Goal: Find specific page/section: Find specific page/section

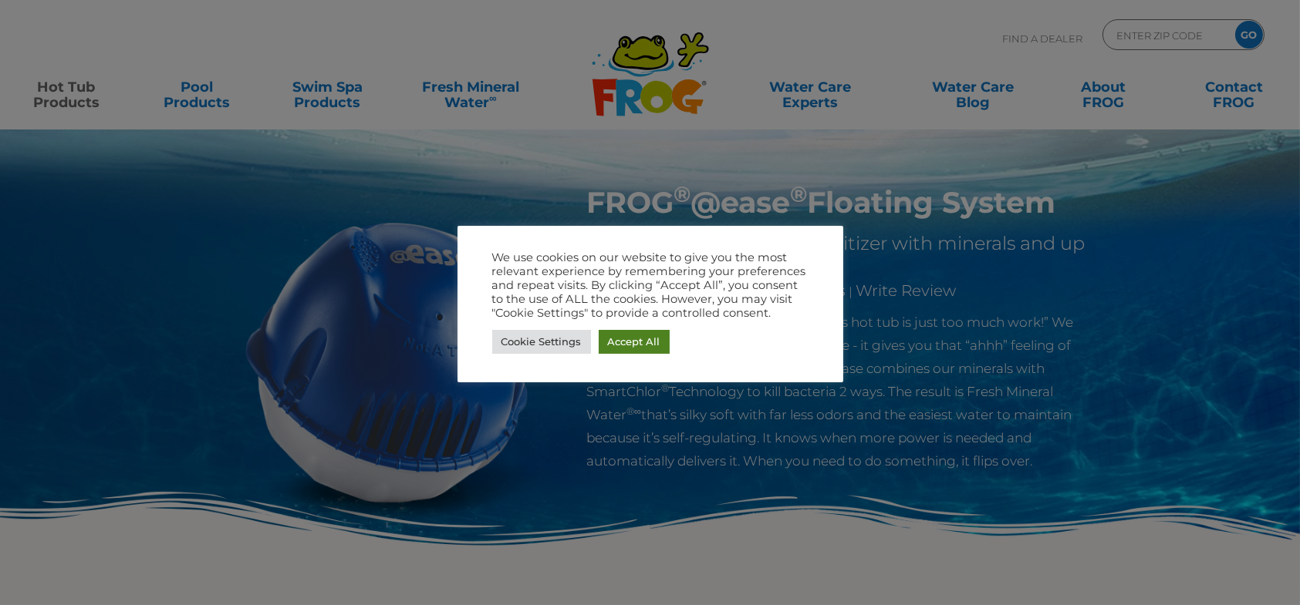
click at [654, 343] on link "Accept All" at bounding box center [634, 342] width 71 height 24
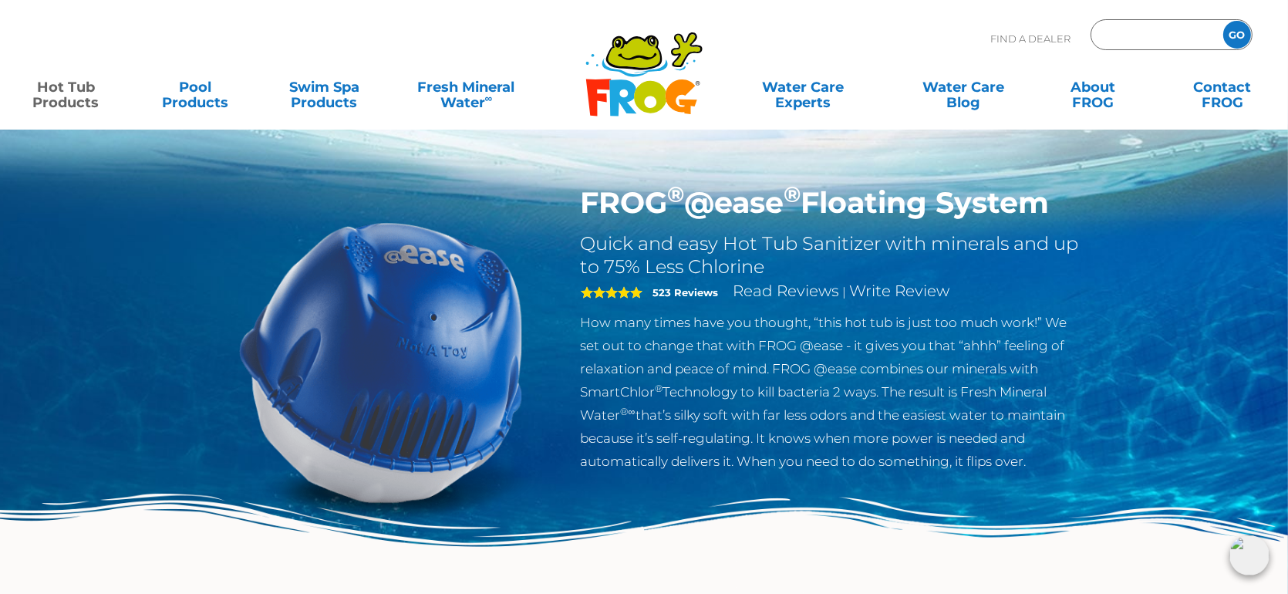
click at [1118, 29] on input "Zip Code Form" at bounding box center [1155, 35] width 104 height 22
type input "53094"
click at [1223, 21] on input "GO" at bounding box center [1237, 35] width 28 height 28
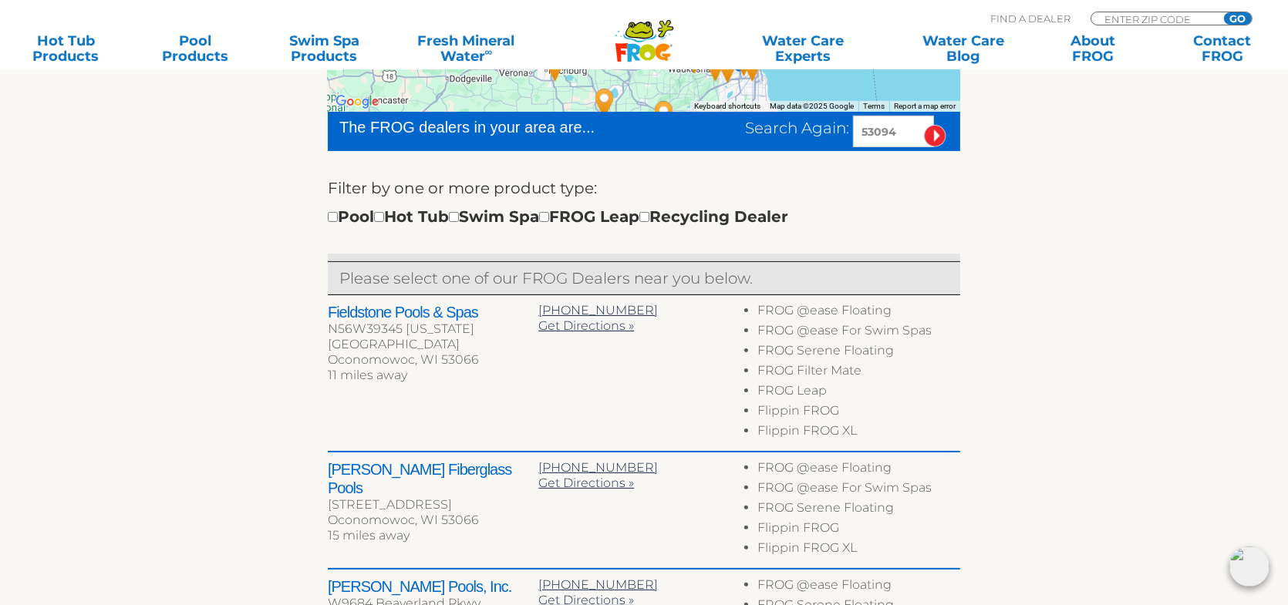
scroll to position [463, 0]
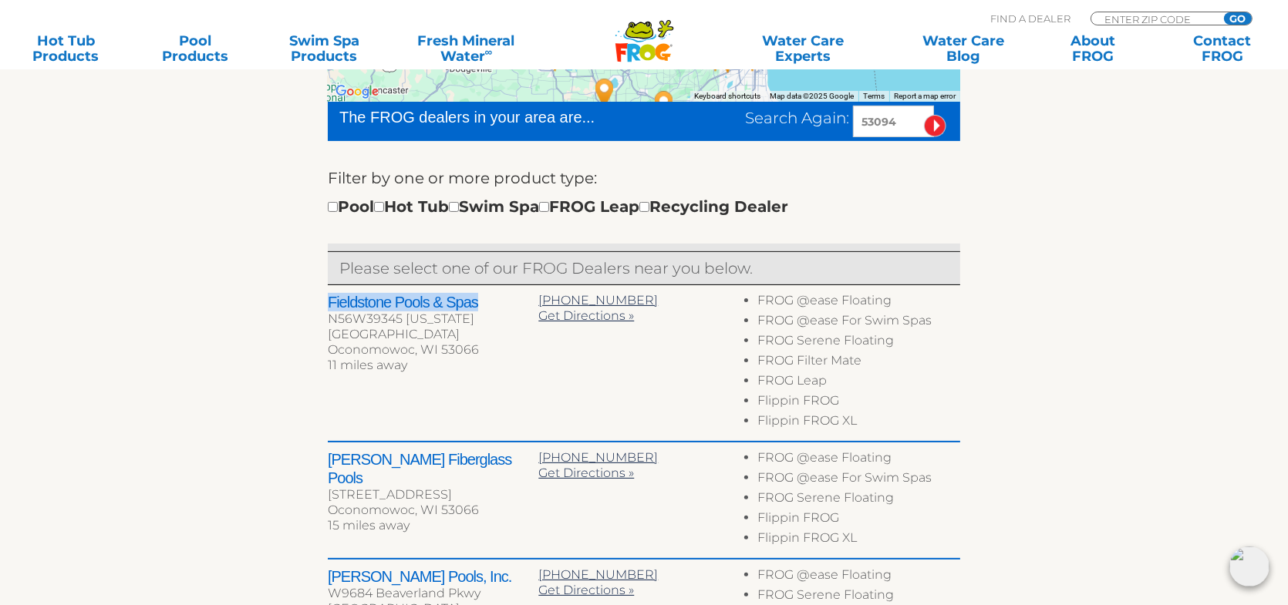
drag, startPoint x: 486, startPoint y: 300, endPoint x: 285, endPoint y: 289, distance: 200.8
click at [285, 289] on div "← Move left → Move right ↑ Move up ↓ Move down + Zoom in - Zoom out Home Jump l…" at bounding box center [644, 543] width 949 height 1230
copy h2 "Fieldstone Pools & Spas"
